Goal: Transaction & Acquisition: Purchase product/service

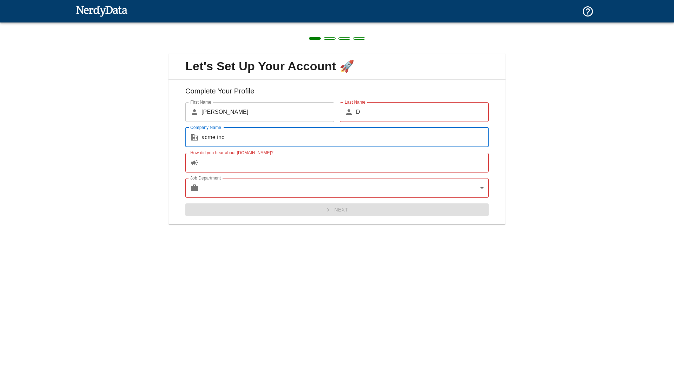
type input "acme inc"
click at [245, 169] on input "How did you hear about [DOMAIN_NAME]?" at bounding box center [344, 163] width 287 height 20
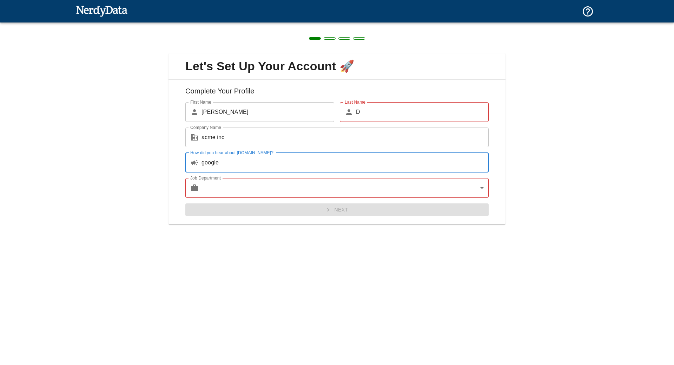
type input "google"
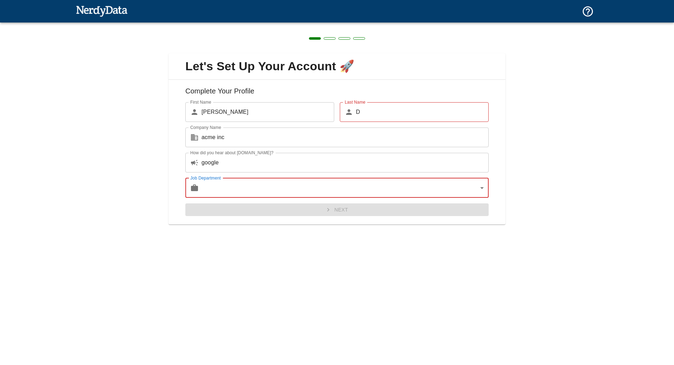
click at [262, 25] on body "Technologies Domains Pricing Products Create a Report Create a list of websites…" at bounding box center [337, 12] width 674 height 25
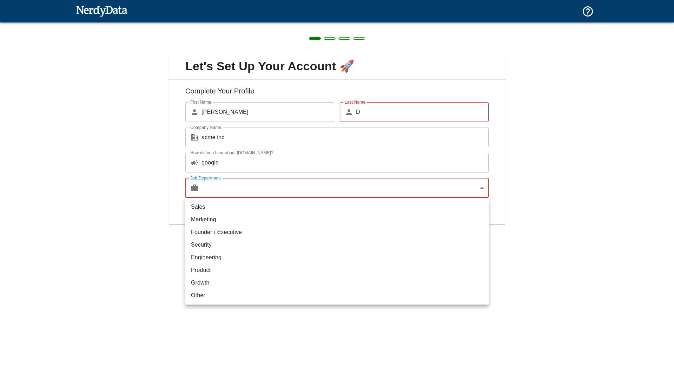
click at [215, 299] on ul "Sales Marketing Founder / Executive Security Engineering Product Growth Other" at bounding box center [336, 251] width 303 height 107
click at [215, 298] on li "Other" at bounding box center [336, 295] width 303 height 13
type input "other"
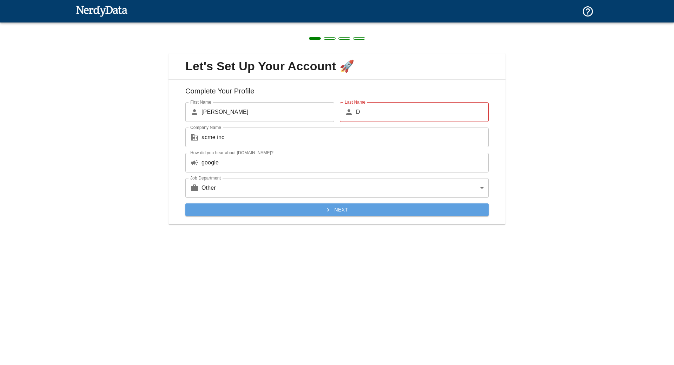
click at [325, 203] on button "Next" at bounding box center [336, 209] width 303 height 13
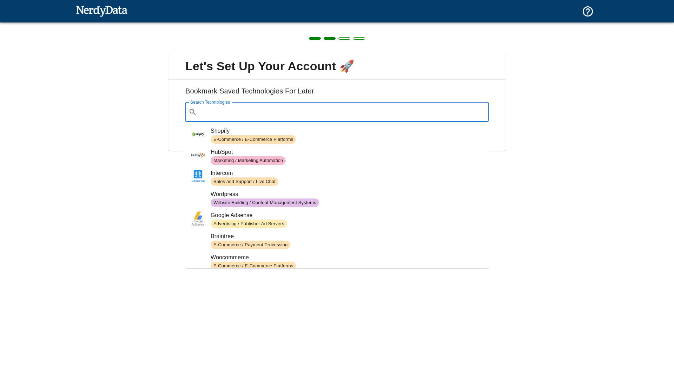
click at [259, 107] on input "Search Technologies" at bounding box center [343, 111] width 286 height 13
click at [366, 91] on h6 "Bookmark Saved Technologies For Later" at bounding box center [337, 93] width 326 height 17
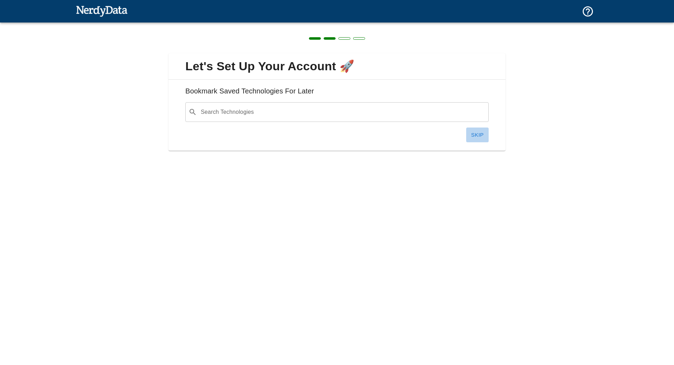
click at [481, 131] on button "Skip" at bounding box center [477, 134] width 22 height 15
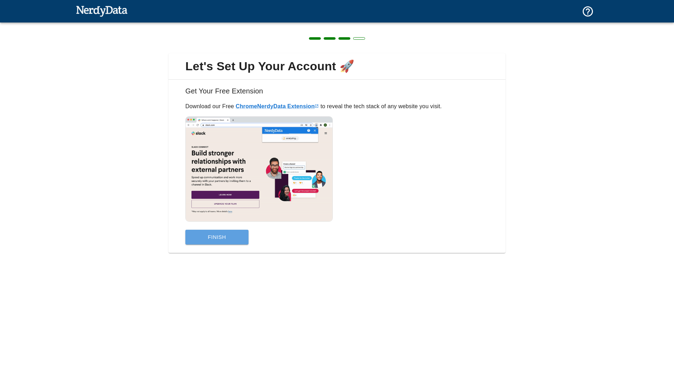
click at [214, 232] on button "Finish" at bounding box center [216, 236] width 63 height 15
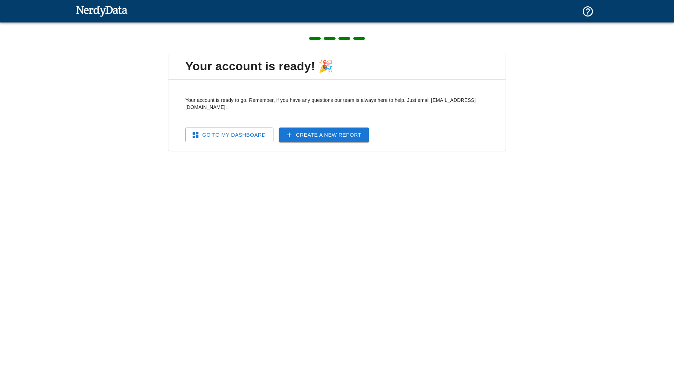
click at [339, 128] on link "Create a New Report" at bounding box center [324, 134] width 90 height 15
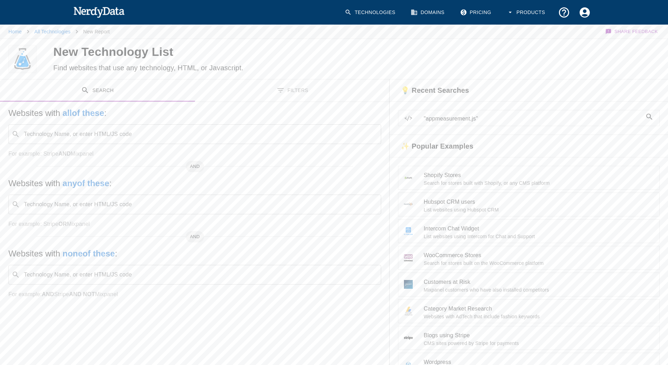
click at [151, 132] on input "Technology Name, or enter HTML/JS code" at bounding box center [200, 133] width 355 height 13
type input "appmeasurement.js"
click at [631, 57] on button "Search" at bounding box center [634, 59] width 52 height 13
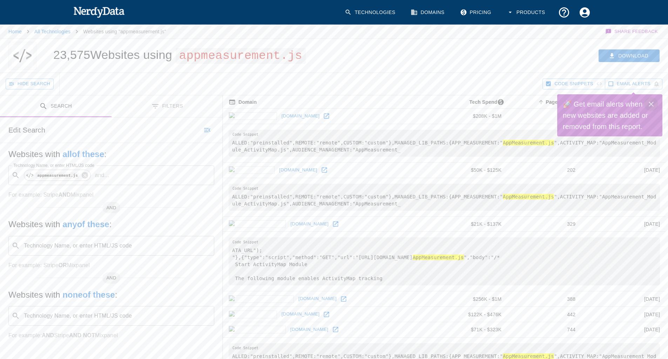
click at [653, 104] on icon "Close" at bounding box center [651, 104] width 8 height 8
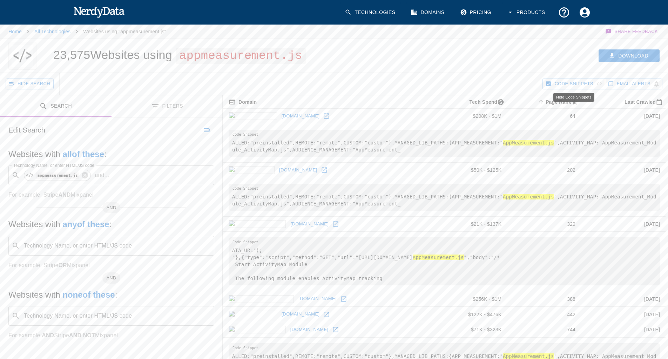
click at [568, 82] on span "Code Snippets" at bounding box center [574, 84] width 39 height 8
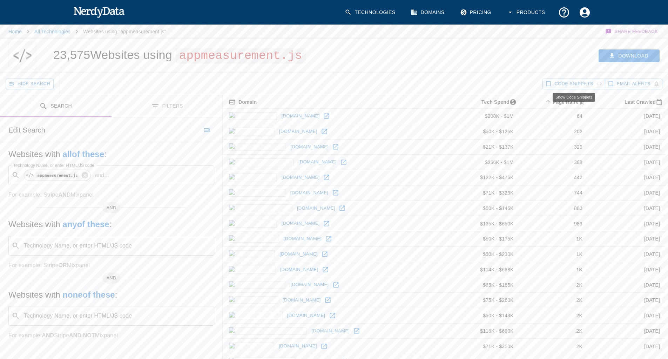
click at [569, 82] on span "Code Snippets" at bounding box center [574, 84] width 39 height 8
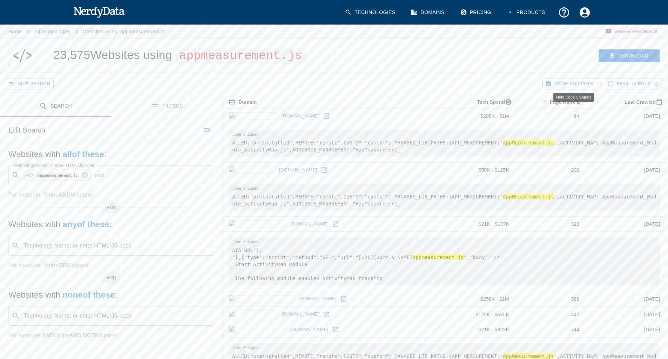
click at [579, 82] on span "Code Snippets" at bounding box center [574, 84] width 39 height 8
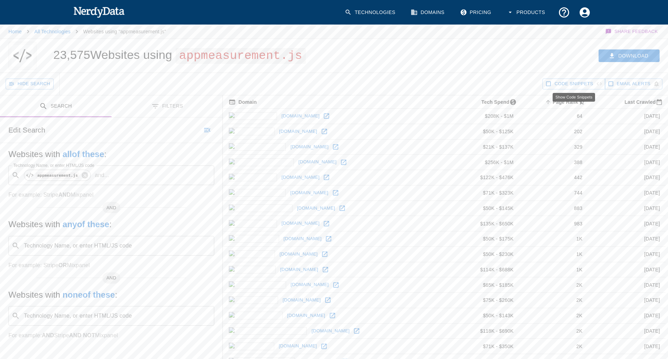
click at [579, 82] on span "Code Snippets" at bounding box center [574, 84] width 39 height 8
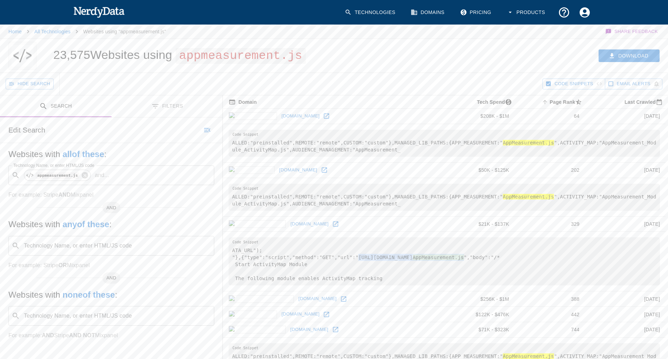
drag, startPoint x: 348, startPoint y: 257, endPoint x: 495, endPoint y: 258, distance: 147.0
click at [495, 258] on pre "ATA_URL"); "},{"type":"script","method":"GET","url":"[URL][DOMAIN_NAME] AppMeas…" at bounding box center [445, 262] width 432 height 48
copy pre "[URL][DOMAIN_NAME] AppMeasurement.js"
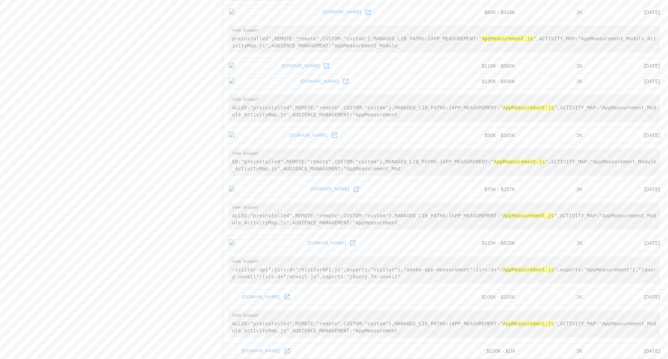
scroll to position [810, 0]
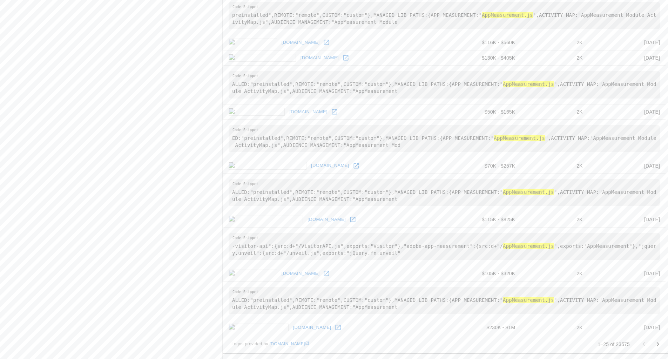
click at [658, 344] on icon "Go to next page" at bounding box center [658, 344] width 2 height 4
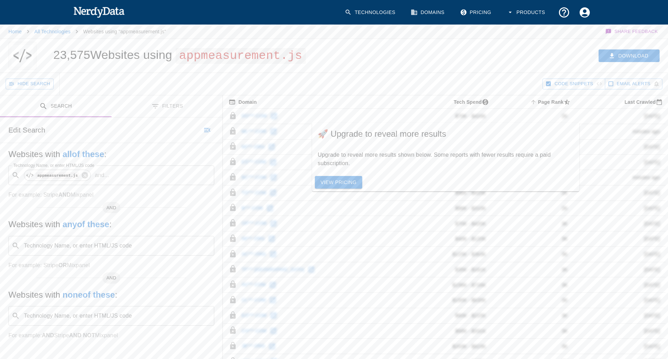
click at [337, 184] on link "View Pricing" at bounding box center [338, 182] width 47 height 13
